Goal: Task Accomplishment & Management: Manage account settings

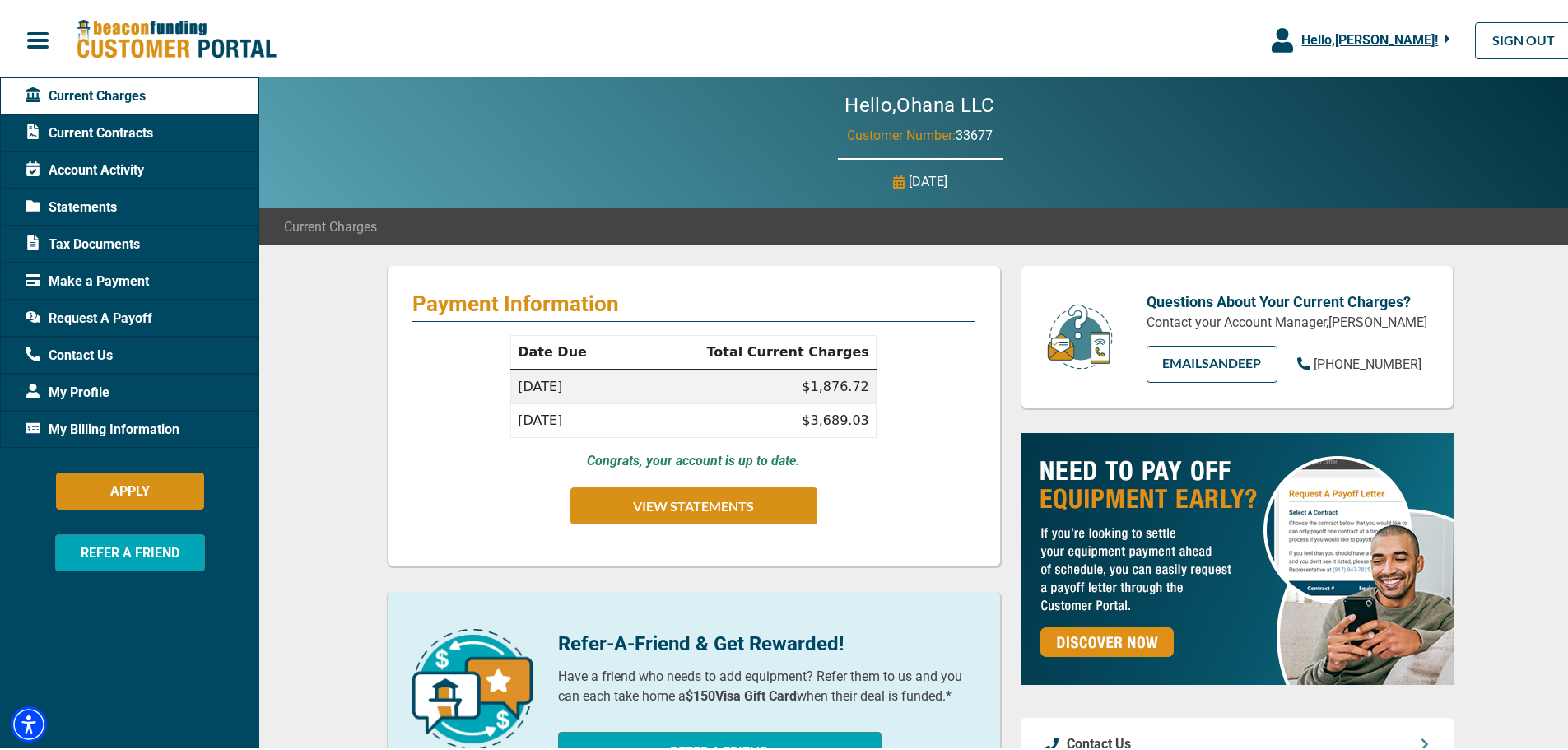
click at [1395, 32] on span "Hello, [PERSON_NAME] !" at bounding box center [1369, 36] width 137 height 15
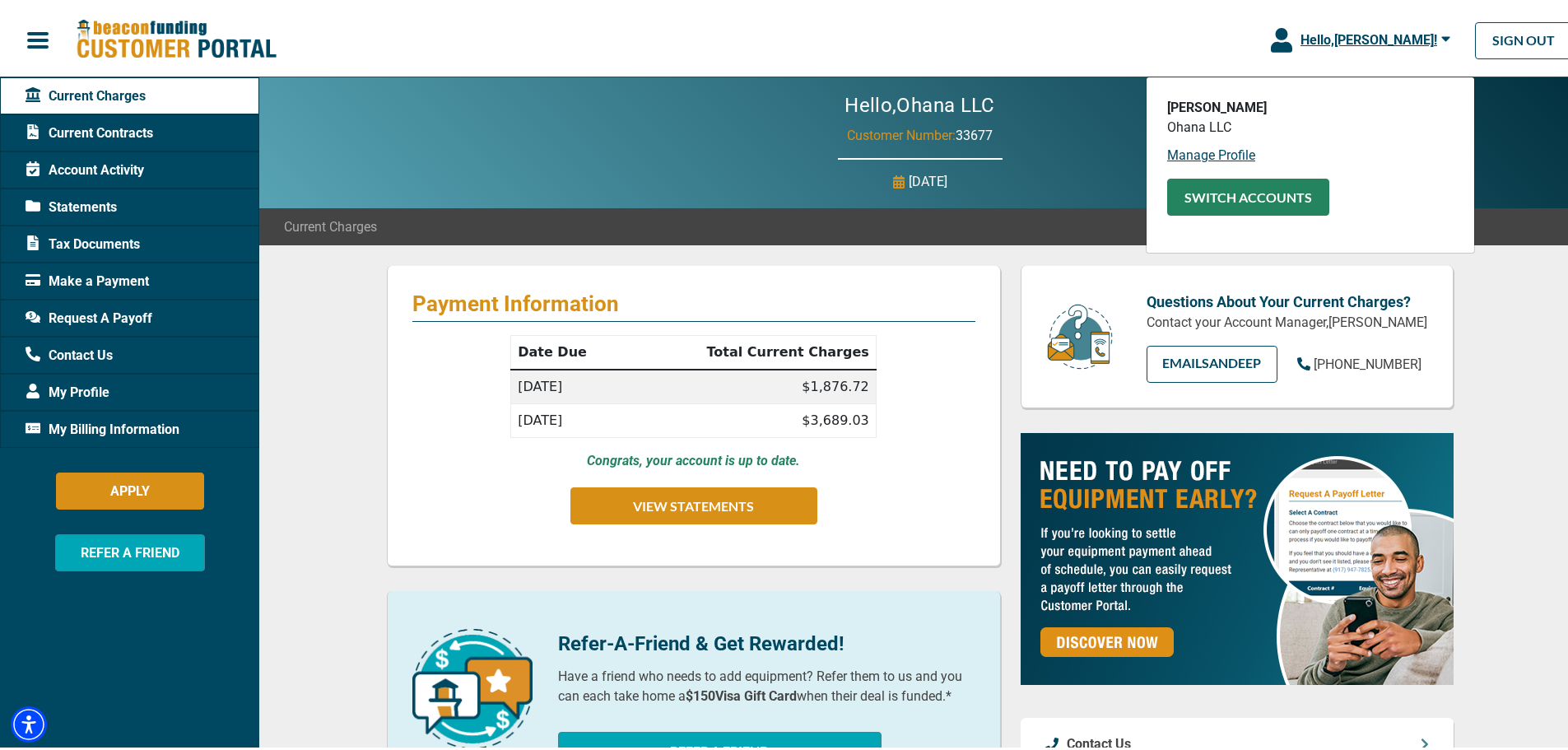
click at [1225, 209] on button "SWITCH ACCOUNTS" at bounding box center [1248, 194] width 162 height 37
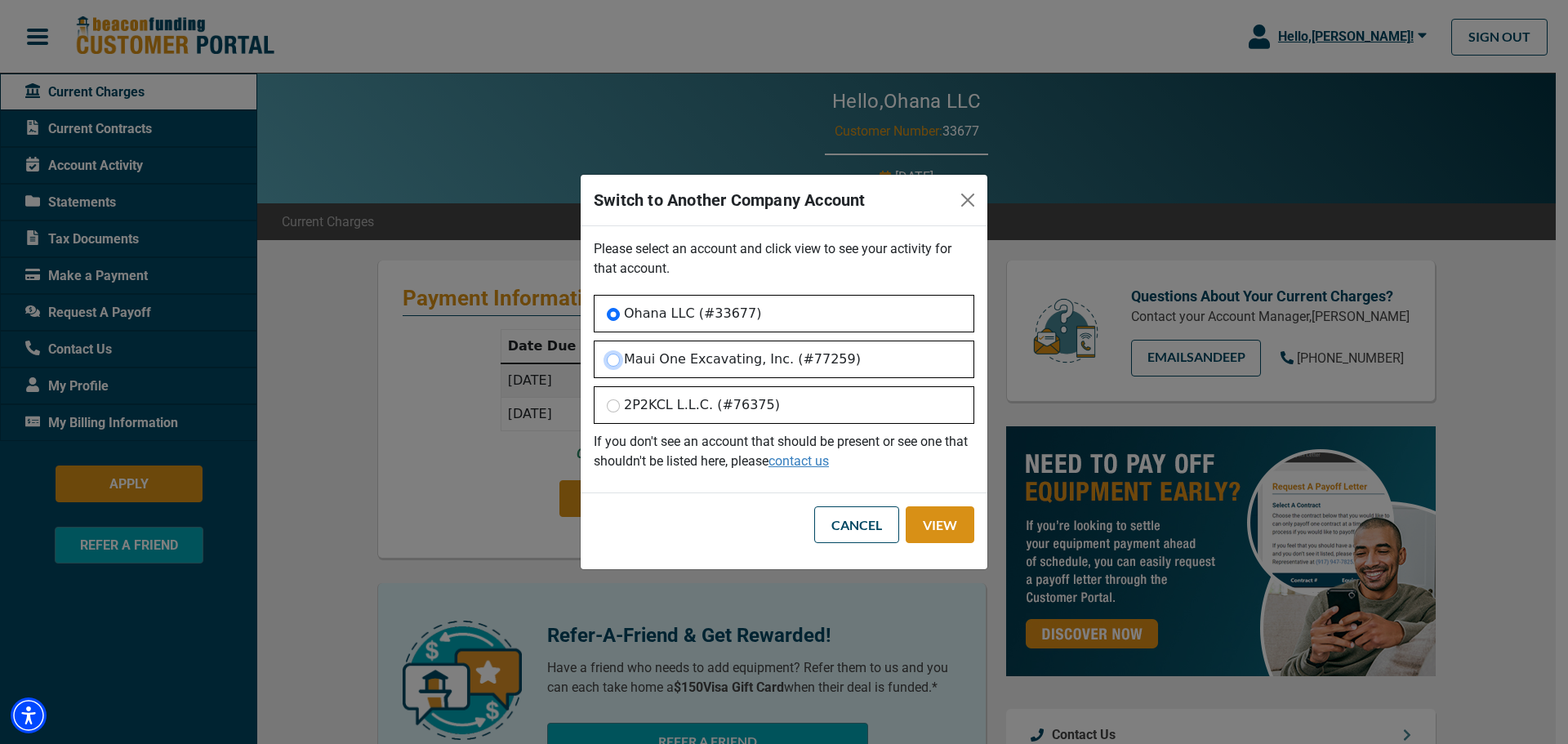
click at [611, 354] on input "Maui One Excavating, Inc. (#77259)" at bounding box center [613, 360] width 13 height 13
radio input "true"
click at [932, 529] on button "View" at bounding box center [940, 524] width 68 height 37
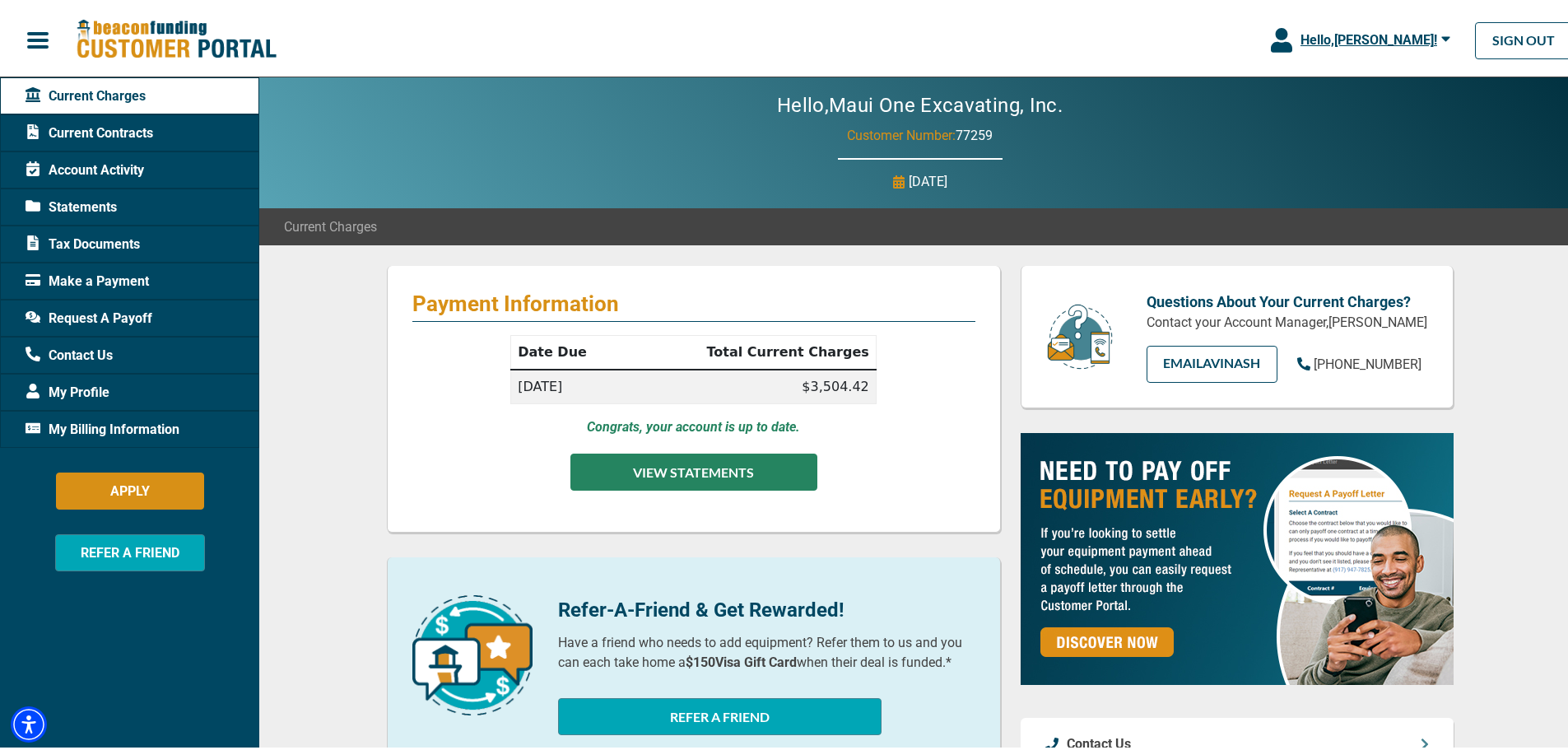
click at [756, 462] on button "VIEW STATEMENTS" at bounding box center [693, 468] width 247 height 37
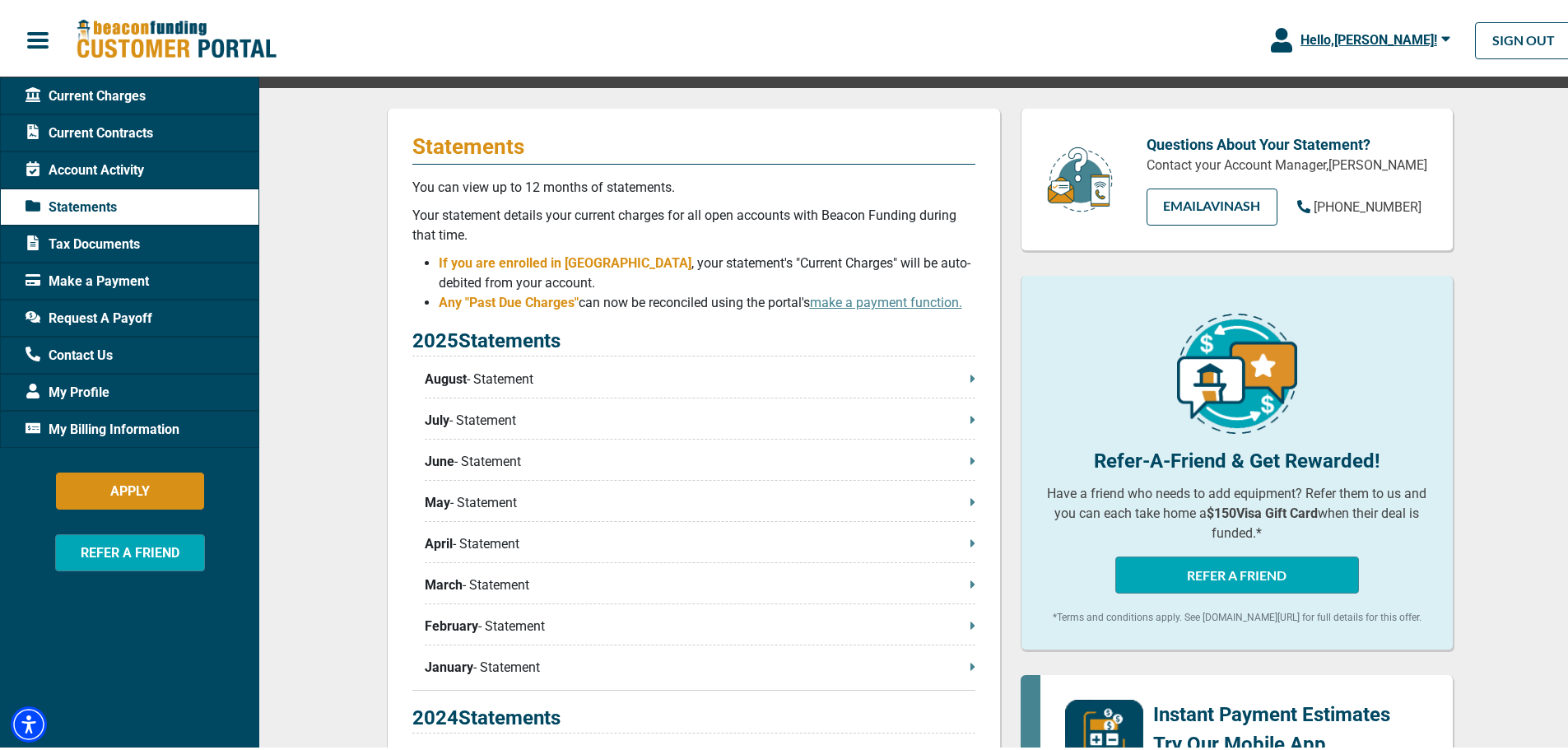
scroll to position [164, 0]
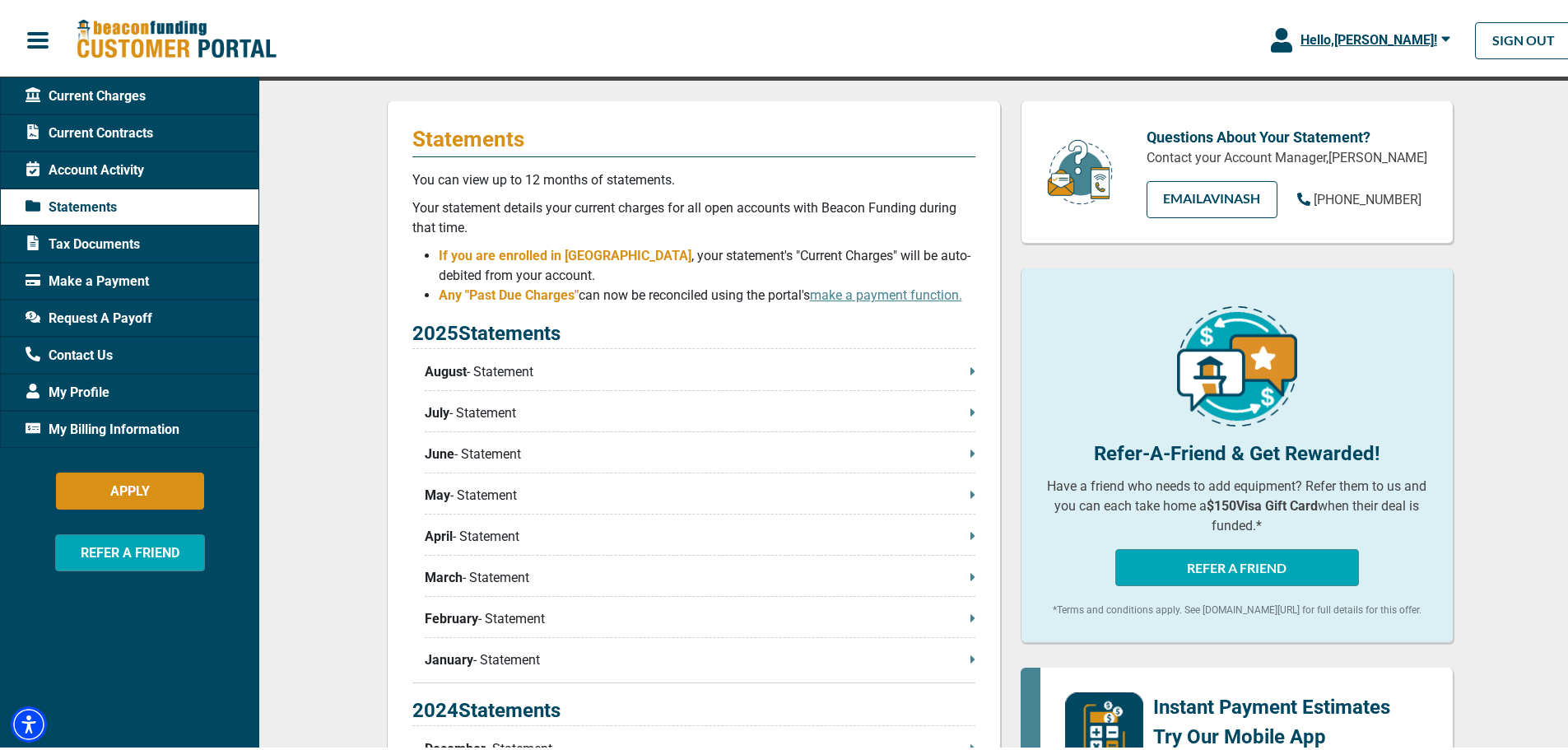
click at [888, 381] on div "August - Statement" at bounding box center [700, 374] width 551 height 29
click at [1530, 36] on link "SIGN OUT" at bounding box center [1524, 37] width 97 height 37
